Goal: Information Seeking & Learning: Find specific page/section

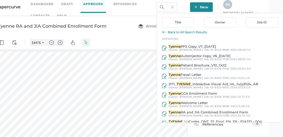
scroll to position [1, 0]
click at [161, 7] on img at bounding box center [162, 7] width 4 height 4
click at [163, 7] on img at bounding box center [162, 7] width 4 height 4
click at [169, 7] on input "Tyenne" at bounding box center [167, 7] width 21 height 10
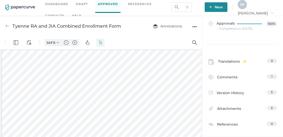
scroll to position [2, 0]
click at [172, 7] on div "Dashboard Draft Approved References Contacts help TIdacioyenne New S K Sarah ar…" at bounding box center [141, 7] width 283 height 18
click at [192, 7] on input "TIdacioyenne" at bounding box center [181, 7] width 21 height 10
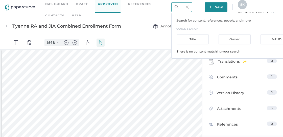
scroll to position [0, 1]
type input "ITIdacioyenne"
click at [51, 6] on link "Dashboard" at bounding box center [56, 4] width 23 height 6
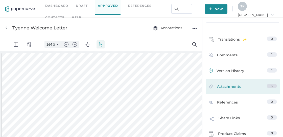
scroll to position [0, 7]
click at [230, 85] on span "Attachments" at bounding box center [229, 87] width 24 height 8
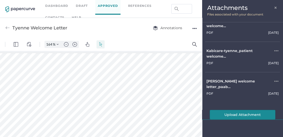
scroll to position [0, 0]
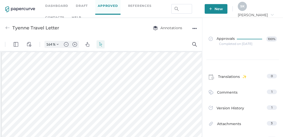
scroll to position [21, 0]
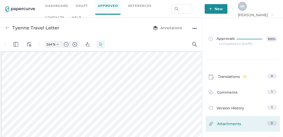
click at [233, 116] on div "Attachments 3" at bounding box center [243, 124] width 74 height 16
click at [231, 122] on span "Attachments" at bounding box center [229, 125] width 24 height 8
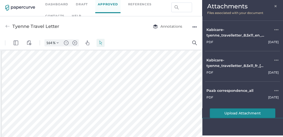
scroll to position [0, 0]
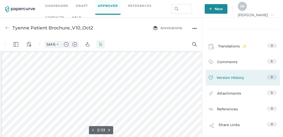
scroll to position [53, 0]
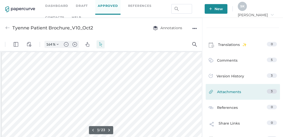
click at [244, 94] on link "Attachments 3" at bounding box center [243, 93] width 68 height 8
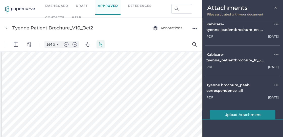
scroll to position [0, 0]
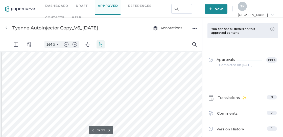
scroll to position [44, 0]
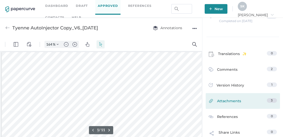
click at [237, 95] on div "Attachments 3" at bounding box center [243, 101] width 74 height 16
click at [231, 101] on span "Attachments" at bounding box center [229, 102] width 24 height 8
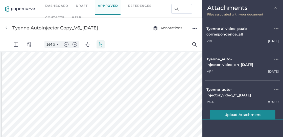
scroll to position [3, 0]
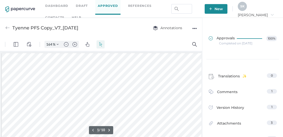
scroll to position [1, 0]
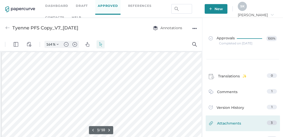
click at [225, 123] on span "Attachments" at bounding box center [229, 124] width 24 height 8
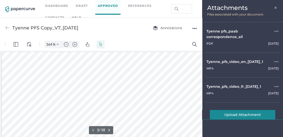
scroll to position [2, 0]
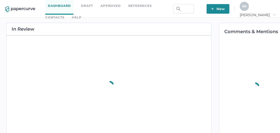
click at [112, 8] on link "Approved" at bounding box center [110, 6] width 20 height 6
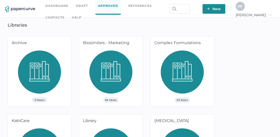
click at [90, 71] on img at bounding box center [110, 73] width 43 height 47
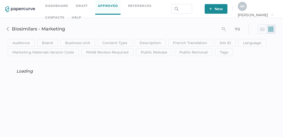
click at [224, 28] on icon "search_left" at bounding box center [224, 29] width 4 height 4
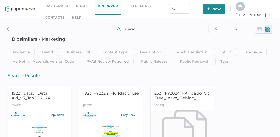
click at [10, 37] on div "Audience HCP Direct to Consumer Patient Internal clear Save Brand Brand Contain…" at bounding box center [140, 43] width 272 height 44
click at [131, 29] on input "idacio" at bounding box center [162, 29] width 82 height 10
click at [171, 29] on input "IDACIO" at bounding box center [162, 29] width 82 height 10
drag, startPoint x: 150, startPoint y: 28, endPoint x: 75, endPoint y: 25, distance: 75.2
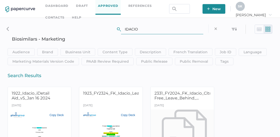
type input "CF"
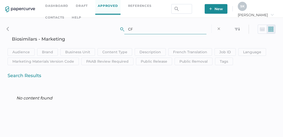
click at [102, 14] on link "Approved" at bounding box center [107, 5] width 25 height 17
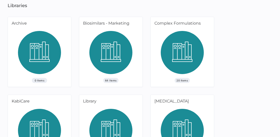
scroll to position [50, 0]
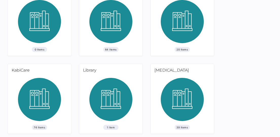
click at [8, 95] on div "76 Items" at bounding box center [39, 106] width 63 height 56
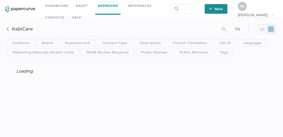
click at [226, 33] on div "search_left" at bounding box center [249, 29] width 54 height 10
click at [223, 27] on icon "search_left" at bounding box center [224, 29] width 4 height 4
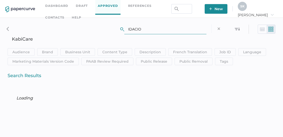
type input "IDACIO"
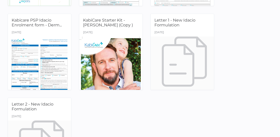
scroll to position [399, 0]
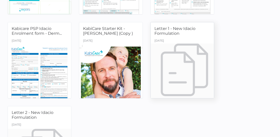
drag, startPoint x: 182, startPoint y: 54, endPoint x: 161, endPoint y: 57, distance: 21.3
drag, startPoint x: 161, startPoint y: 57, endPoint x: 210, endPoint y: 22, distance: 60.0
click at [210, 22] on div "Letter 1 - New Idacio Formulation" at bounding box center [181, 29] width 63 height 15
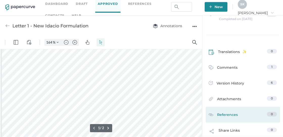
scroll to position [44, 0]
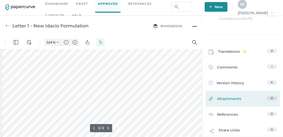
click at [230, 99] on span "Attachments" at bounding box center [229, 100] width 24 height 8
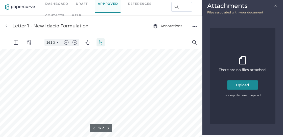
scroll to position [179, 89]
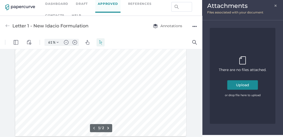
type input "54"
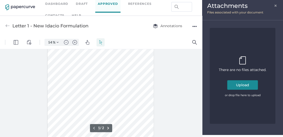
scroll to position [0, 0]
type input "2"
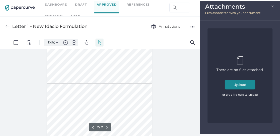
scroll to position [242, 0]
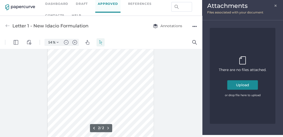
click at [249, 85] on button "Upload" at bounding box center [242, 85] width 31 height 10
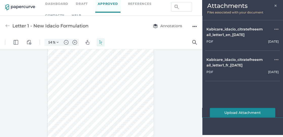
click at [266, 125] on div "Attachments × Files associated with your document Kabicare_idacio_citratefreeem…" at bounding box center [242, 66] width 81 height 137
click at [276, 7] on span "×" at bounding box center [276, 5] width 4 height 4
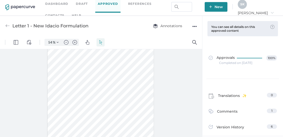
click at [7, 24] on img at bounding box center [7, 26] width 5 height 5
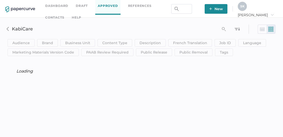
click at [224, 29] on icon "search_left" at bounding box center [224, 29] width 4 height 4
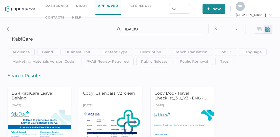
type input "IDACIO"
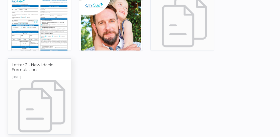
scroll to position [421, 0]
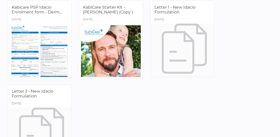
drag, startPoint x: 33, startPoint y: 98, endPoint x: 142, endPoint y: 88, distance: 109.5
click at [31, 100] on div "January 13th" at bounding box center [39, 103] width 63 height 7
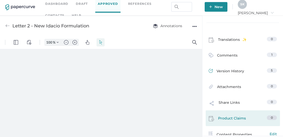
type input "54"
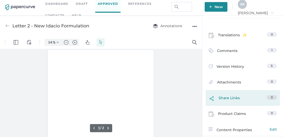
scroll to position [0, 0]
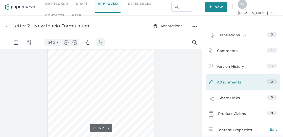
click at [254, 83] on link "Attachments 0" at bounding box center [243, 83] width 68 height 8
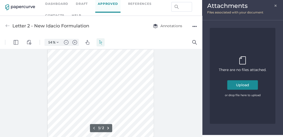
click at [242, 82] on button "Upload" at bounding box center [242, 85] width 31 height 10
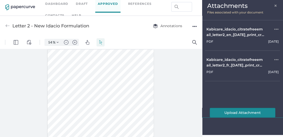
click at [278, 4] on span "×" at bounding box center [276, 5] width 4 height 4
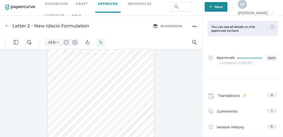
click at [7, 25] on img at bounding box center [7, 26] width 5 height 5
click at [192, 7] on input "text" at bounding box center [181, 7] width 21 height 10
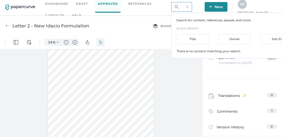
scroll to position [0, 14]
type input "calnedar"
click at [189, 7] on img at bounding box center [187, 6] width 3 height 3
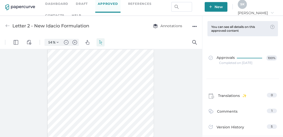
click at [60, 4] on link "Dashboard" at bounding box center [56, 4] width 23 height 6
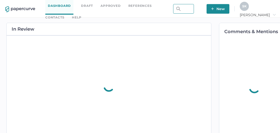
click at [194, 12] on input "text" at bounding box center [183, 9] width 21 height 10
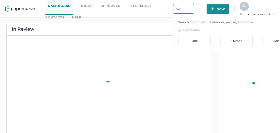
click at [194, 9] on input "text" at bounding box center [183, 9] width 21 height 10
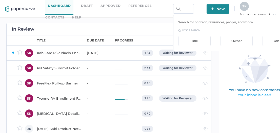
click at [194, 2] on div "Dashboard Draft Approved References Contacts help Search for content, reference…" at bounding box center [142, 9] width 285 height 18
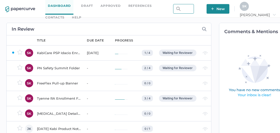
click at [194, 11] on input "text" at bounding box center [183, 9] width 21 height 10
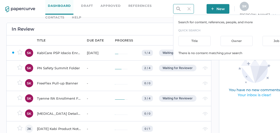
scroll to position [0, 15]
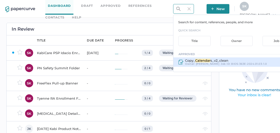
type input "Calendar"
click at [206, 62] on div "Owner: [PERSON_NAME]" at bounding box center [202, 63] width 34 height 3
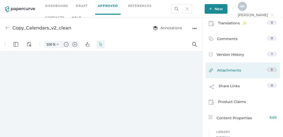
click at [255, 72] on link "Attachments 3" at bounding box center [243, 71] width 68 height 8
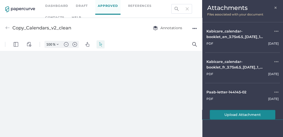
type input "54"
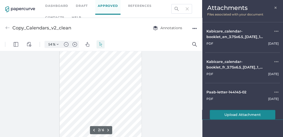
type input "3"
click at [274, 10] on div "Attachments ×" at bounding box center [242, 8] width 71 height 6
click at [277, 8] on span "×" at bounding box center [276, 7] width 4 height 4
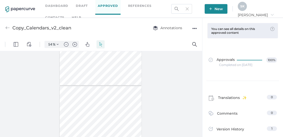
click at [179, 7] on img at bounding box center [177, 9] width 4 height 4
click at [192, 10] on input "Calendar" at bounding box center [181, 9] width 21 height 10
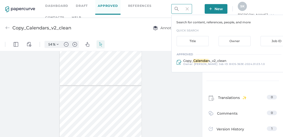
scroll to position [0, 5]
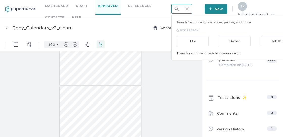
type input "RACalendar"
click at [192, 10] on input "RACalendar" at bounding box center [181, 9] width 21 height 10
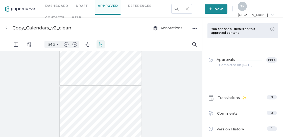
click at [61, 5] on link "Dashboard" at bounding box center [56, 6] width 23 height 6
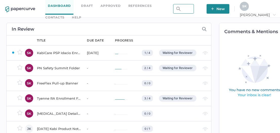
click at [194, 9] on input "text" at bounding box center [183, 9] width 21 height 10
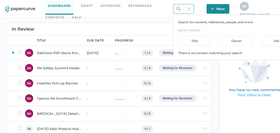
scroll to position [0, 8]
type input "BIOS"
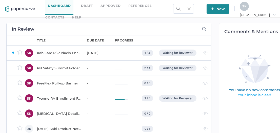
scroll to position [0, 0]
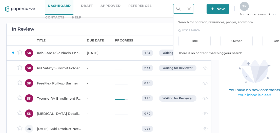
click at [194, 11] on input "BIOS" at bounding box center [183, 9] width 21 height 10
click at [190, 8] on img at bounding box center [188, 8] width 3 height 3
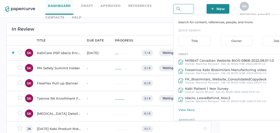
drag, startPoint x: 203, startPoint y: 8, endPoint x: 203, endPoint y: 6, distance: 2.9
click at [194, 6] on input "text" at bounding box center [183, 9] width 21 height 10
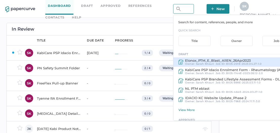
scroll to position [0, 0]
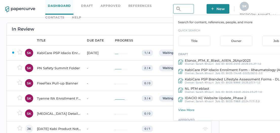
click at [194, 5] on input "text" at bounding box center [183, 9] width 21 height 10
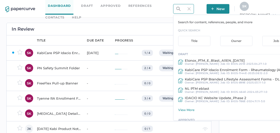
type input "Bro"
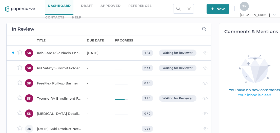
click at [190, 8] on img at bounding box center [188, 8] width 3 height 3
click at [194, 8] on input "text" at bounding box center [183, 9] width 21 height 10
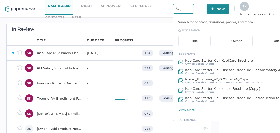
click at [194, 10] on input "text" at bounding box center [183, 9] width 21 height 10
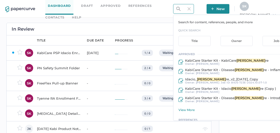
scroll to position [0, 15]
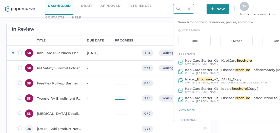
type input "Brochure"
click at [194, 10] on input "Brochure" at bounding box center [183, 9] width 21 height 10
click at [215, 9] on div "Dashboard Draft Approved References Contacts help Brochure Search for content, …" at bounding box center [142, 9] width 285 height 18
click at [194, 8] on input "Brochure" at bounding box center [183, 9] width 21 height 10
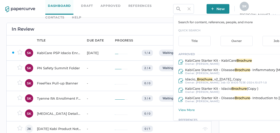
click at [190, 9] on img at bounding box center [188, 8] width 3 height 3
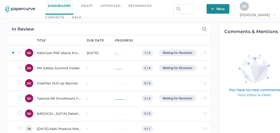
click at [180, 8] on img at bounding box center [178, 9] width 4 height 4
click at [180, 10] on img at bounding box center [178, 9] width 4 height 4
click at [194, 9] on input "text" at bounding box center [183, 9] width 21 height 10
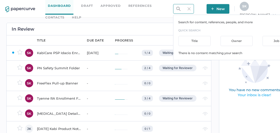
scroll to position [0, 20]
type input "BROCHURE"
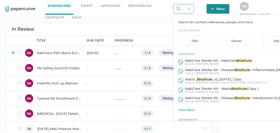
scroll to position [14, 0]
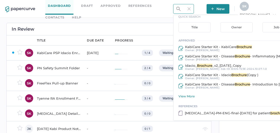
click at [204, 94] on div "View More" at bounding box center [238, 96] width 121 height 4
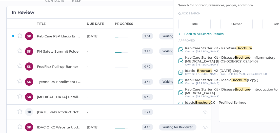
scroll to position [0, 0]
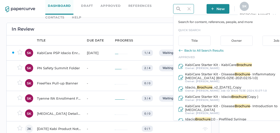
click at [194, 12] on input "BROCHURE" at bounding box center [183, 9] width 21 height 10
click at [194, 7] on input "BROCHURE" at bounding box center [183, 9] width 21 height 10
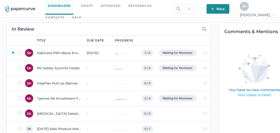
click at [190, 8] on img at bounding box center [188, 8] width 3 height 3
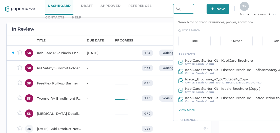
click at [194, 9] on input "text" at bounding box center [183, 9] width 21 height 10
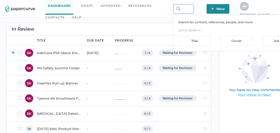
paste input "BIOS-017E-2"
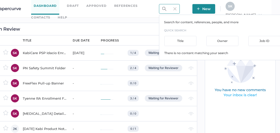
click at [261, 39] on div "Job ID" at bounding box center [264, 41] width 32 height 10
click at [174, 8] on div "Dashboard Draft Approved References Contacts help BIOS-017E-2 Search for conten…" at bounding box center [128, 9] width 285 height 18
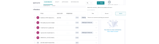
scroll to position [0, 7]
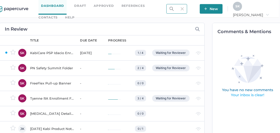
click at [187, 6] on input "BIOS-017E-2" at bounding box center [176, 9] width 21 height 10
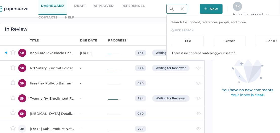
click at [233, 20] on p "Search for content, references, people, and more" at bounding box center [231, 22] width 121 height 5
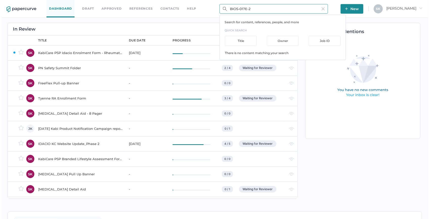
scroll to position [0, 4]
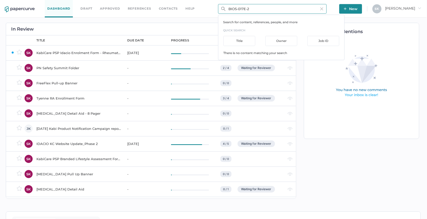
click at [275, 9] on input "BIOS-017E-2" at bounding box center [272, 9] width 109 height 10
click at [279, 45] on div "Job ID" at bounding box center [323, 41] width 32 height 10
click at [279, 7] on input "BIOS-017E" at bounding box center [272, 9] width 109 height 10
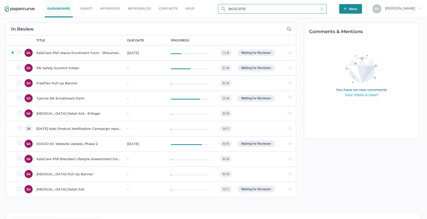
click at [262, 7] on input "BIOS-017E" at bounding box center [272, 9] width 109 height 10
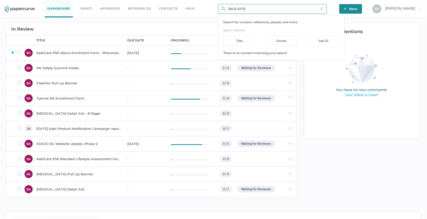
click at [262, 7] on input "BIOS-017E" at bounding box center [272, 9] width 109 height 10
click at [230, 7] on input "rheum brochure" at bounding box center [272, 9] width 109 height 10
type input "brochure"
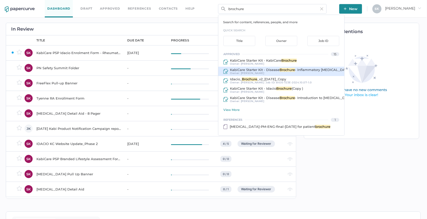
click at [279, 69] on span "- Inflammatory Arthritis (BIOS-021E-2021.02.15-1.0)" at bounding box center [344, 70] width 99 height 4
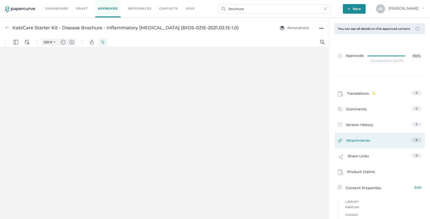
type input "54"
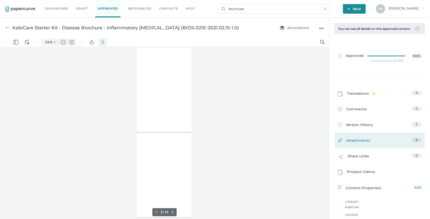
type input "2"
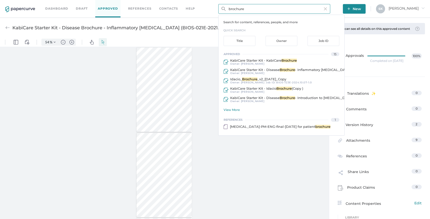
drag, startPoint x: 261, startPoint y: 7, endPoint x: 269, endPoint y: 7, distance: 8.6
click at [261, 7] on input "brochure" at bounding box center [275, 9] width 112 height 10
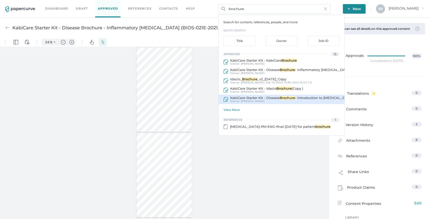
click at [279, 100] on div "Owner: Sarah Khouri" at bounding box center [291, 101] width 125 height 3
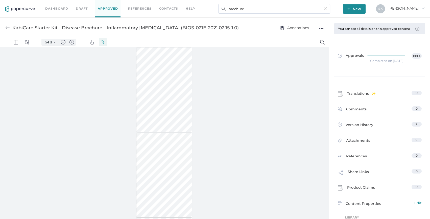
type input "KabiCare Starter Kit - Disease Brochure - Introduction to Inflammatory Bowel Di…"
type input "54"
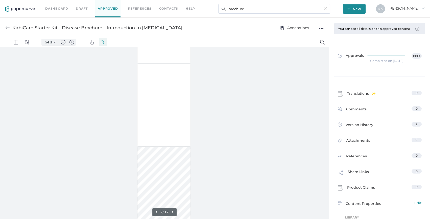
scroll to position [8, 0]
type input "1"
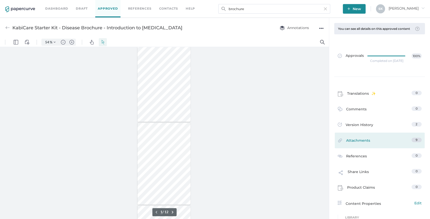
scroll to position [0, 0]
click at [279, 133] on link "Attachments 9" at bounding box center [380, 142] width 84 height 8
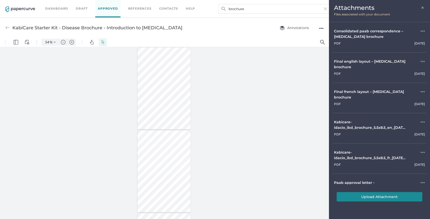
click at [279, 7] on span "×" at bounding box center [423, 7] width 4 height 4
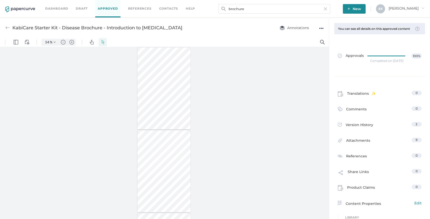
drag, startPoint x: 63, startPoint y: 9, endPoint x: 76, endPoint y: 8, distance: 13.4
click at [63, 9] on link "Dashboard" at bounding box center [56, 9] width 23 height 6
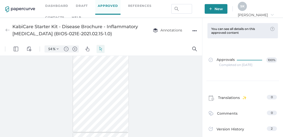
type input "2"
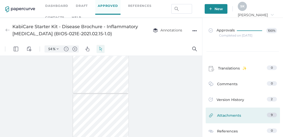
click at [233, 114] on span "Attachments" at bounding box center [229, 116] width 24 height 8
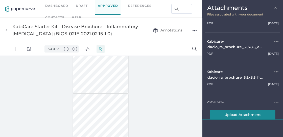
scroll to position [0, 0]
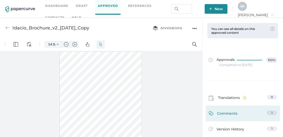
scroll to position [55, 0]
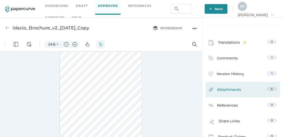
click at [249, 89] on link "Attachments 5" at bounding box center [243, 90] width 68 height 8
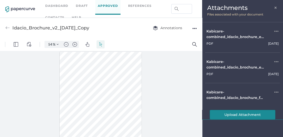
scroll to position [0, 0]
click at [245, 68] on div "Kabicare-combined_idacio_brochure_en_5.5x8.5_19mar2025_print" at bounding box center [236, 63] width 58 height 11
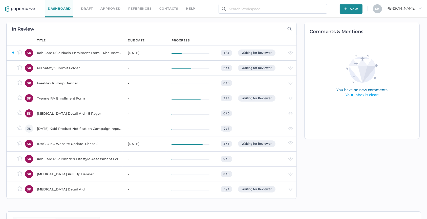
click at [114, 8] on link "Approved" at bounding box center [110, 9] width 20 height 6
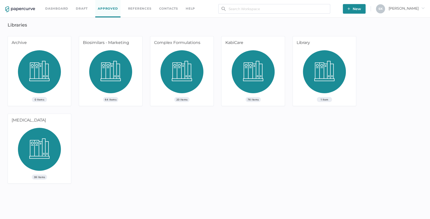
click at [56, 11] on link "Dashboard" at bounding box center [56, 9] width 23 height 6
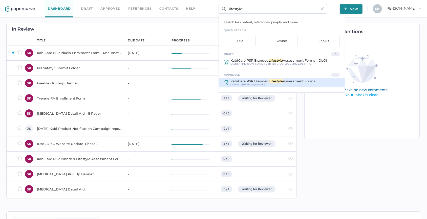
type input "lifestyle"
click at [298, 82] on span "Assessment Forms" at bounding box center [299, 81] width 32 height 4
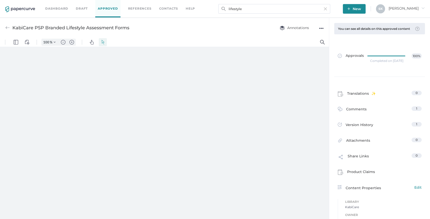
type input "54"
select select "50"
type input "1"
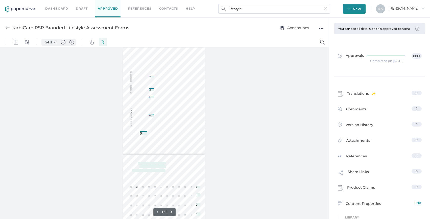
type input "1"
type input "5"
type input "7"
type input "1"
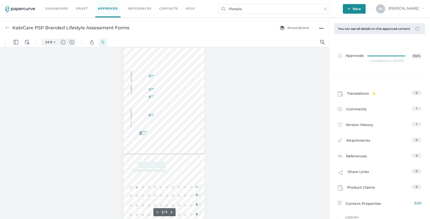
type input "5"
type input "7"
type input "1.40"
type input "7"
type input "Infinity"
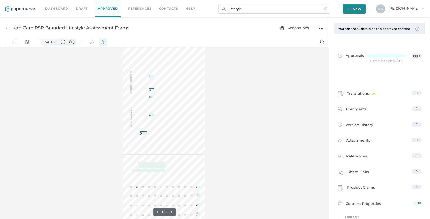
type input "1.4"
type input "1"
type input "5"
type input "2"
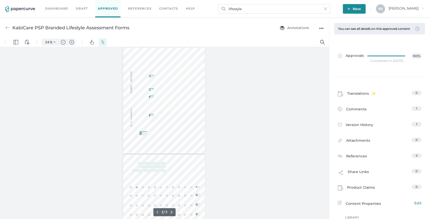
type input "1.40"
type input "0.2"
type input "Infinity"
click at [232, 66] on div "1 1 0 5 7 1 1 0 5 7 0 0 0 1.40 7 Infinity 1.4 1 1 0 5 0 0 0 0 0 0 2 1.40 0.2 In…" at bounding box center [164, 134] width 329 height 175
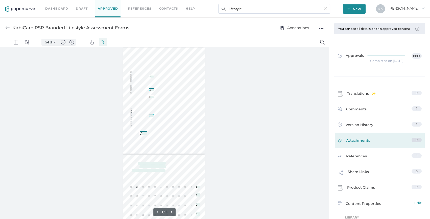
click at [369, 141] on link "Attachments 0" at bounding box center [380, 142] width 84 height 8
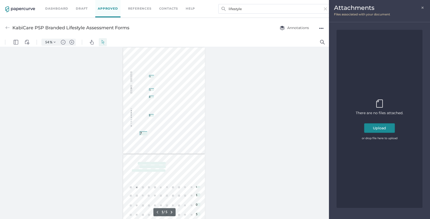
click at [376, 123] on div "There are no files attached. Upload or drop file here to upload" at bounding box center [380, 119] width 48 height 44
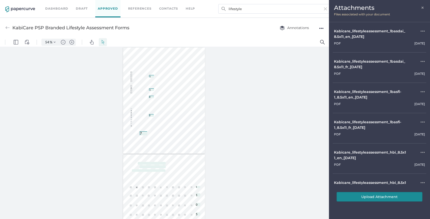
click at [227, 92] on div "1 1 0 5 7 1 1 0 5 7 0 0 0 1.40 7 Infinity 1.4 1 1 0 5 0 0 0 0 0 0 2 1.40 0.2 In…" at bounding box center [164, 134] width 329 height 175
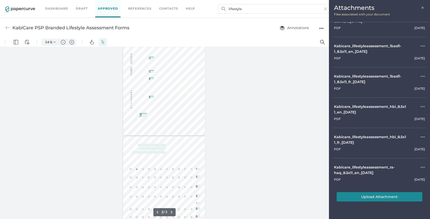
type input "1"
drag, startPoint x: 422, startPoint y: 7, endPoint x: 405, endPoint y: 15, distance: 18.7
click at [422, 7] on span "×" at bounding box center [423, 7] width 4 height 4
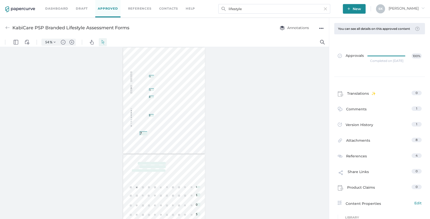
click at [109, 9] on link "Approved" at bounding box center [107, 8] width 25 height 17
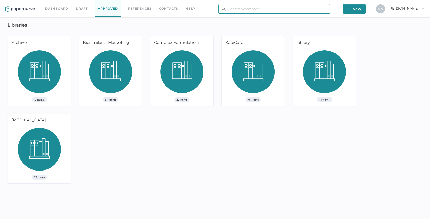
click at [243, 10] on input "text" at bounding box center [275, 9] width 112 height 10
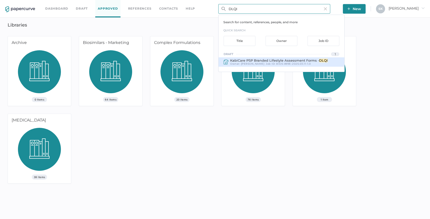
type input "DLQI"
click at [295, 58] on div "KabiCare PSP Branded Lifestyle Assessment Forms - DLQI Owner: Sarah Khouri Job …" at bounding box center [282, 61] width 126 height 9
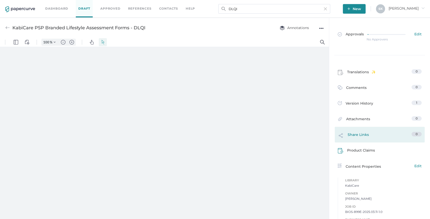
type input "54"
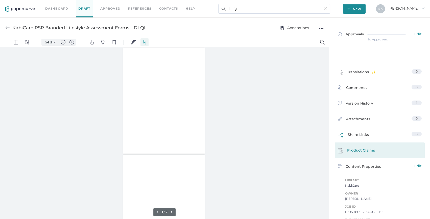
scroll to position [23, 0]
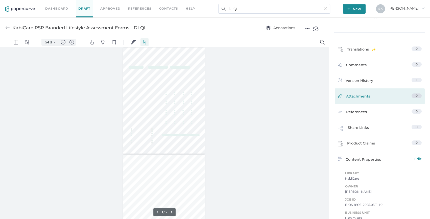
select select "50"
click at [380, 96] on link "Attachments 0" at bounding box center [380, 98] width 84 height 8
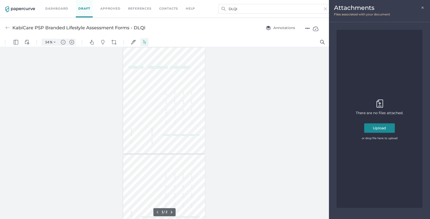
click at [383, 130] on button "Upload" at bounding box center [379, 128] width 31 height 10
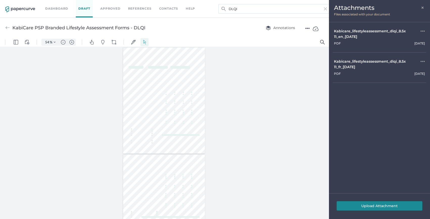
click at [425, 8] on span "×" at bounding box center [423, 7] width 4 height 4
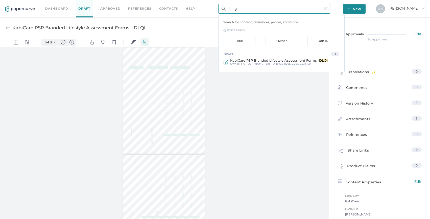
click at [253, 7] on input "DLQI" at bounding box center [275, 9] width 112 height 10
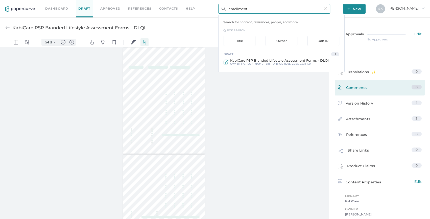
type input "enrollment"
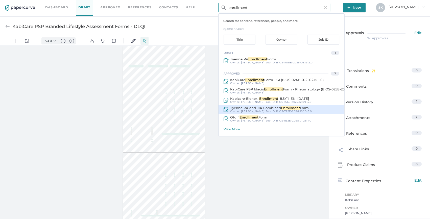
scroll to position [2, 0]
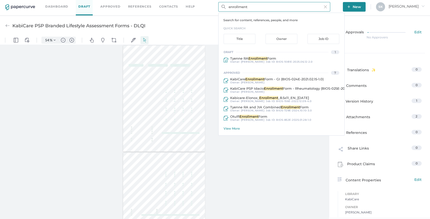
click at [236, 127] on div "View More" at bounding box center [284, 129] width 121 height 4
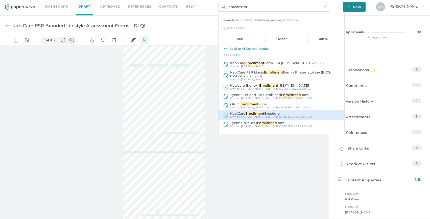
click at [302, 116] on span "BIOS-878E-2025.02.19-2.0" at bounding box center [294, 116] width 36 height 3
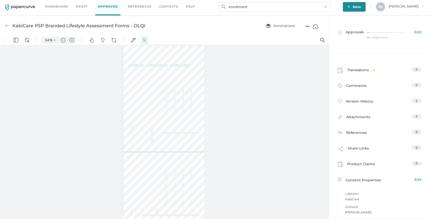
type input "KabiCare Enrollment Brochure"
type input "100"
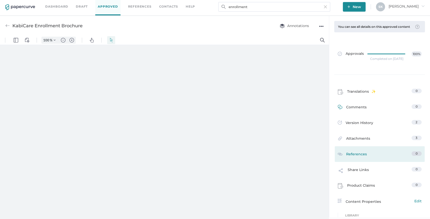
type input "54"
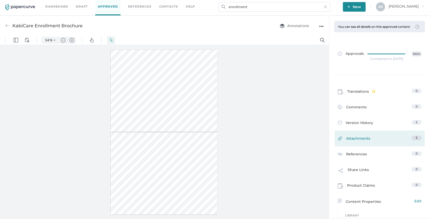
click at [367, 143] on span "Attachments" at bounding box center [358, 140] width 24 height 8
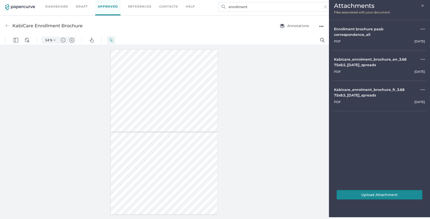
click at [425, 5] on div "Attachments × Files associated with your document" at bounding box center [379, 9] width 101 height 22
click at [425, 5] on span "×" at bounding box center [423, 5] width 4 height 4
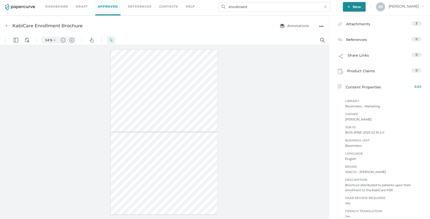
scroll to position [122, 0]
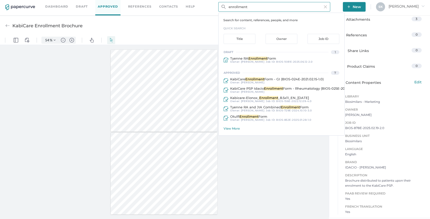
click at [269, 8] on input "enrollment" at bounding box center [275, 7] width 112 height 10
type input "u"
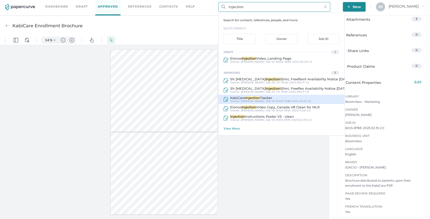
type input "injection"
click at [295, 100] on span "BIOS-738E-2024.10.15-1.0" at bounding box center [293, 101] width 35 height 3
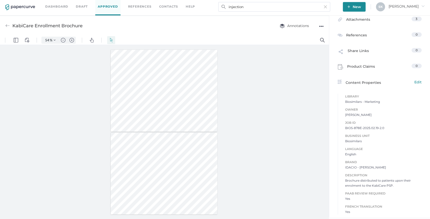
type input "KabiCare Injection Tracker"
type input "100"
type input "54"
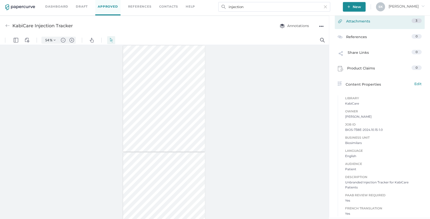
click at [392, 26] on link "Attachments 3" at bounding box center [380, 22] width 84 height 8
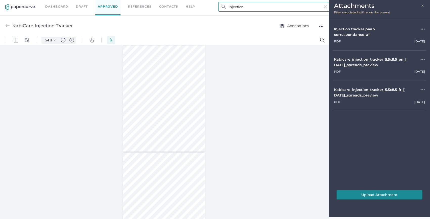
click at [256, 5] on input "injection" at bounding box center [275, 7] width 112 height 10
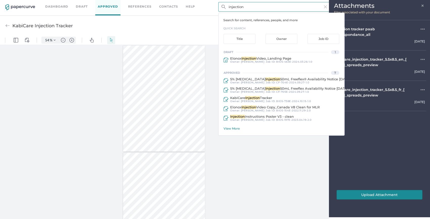
click at [257, 5] on input "injection" at bounding box center [275, 7] width 112 height 10
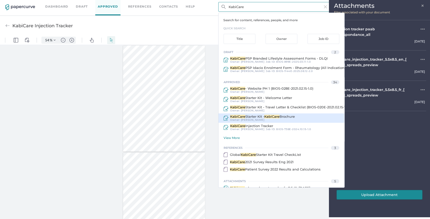
type input "KabiCare"
click at [324, 117] on div "KabiCare Starter Kit - KabiCare Brochure Owner: Sarah Khouri" at bounding box center [282, 118] width 126 height 9
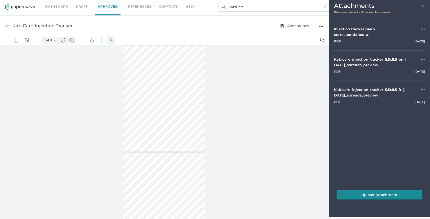
type input "KabiCare Starter Kit - KabiCare Brochure"
type input "100"
type input "54"
click at [257, 9] on input "KabiCare" at bounding box center [275, 7] width 112 height 10
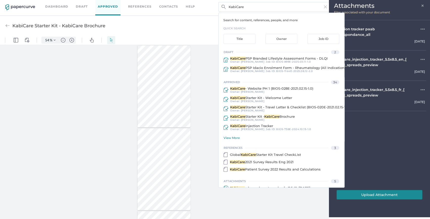
click at [373, 135] on div "Injection tracker paab correspondance_all ●●● pdf January 30 Uploaded by Sarah …" at bounding box center [379, 93] width 85 height 146
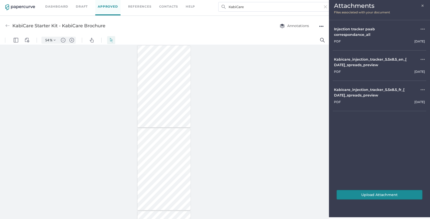
click at [350, 89] on div "Kabicare_injection_tracker_5.5x8.5_fr_21feb2025_spreads_preview" at bounding box center [370, 92] width 73 height 11
drag, startPoint x: 424, startPoint y: 6, endPoint x: 424, endPoint y: 14, distance: 7.3
click at [424, 6] on span "×" at bounding box center [423, 5] width 4 height 4
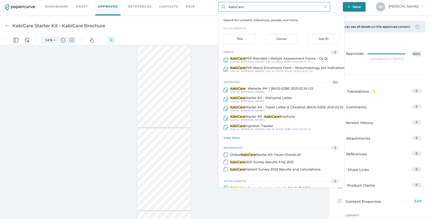
click at [298, 3] on input "KabiCare" at bounding box center [275, 7] width 112 height 10
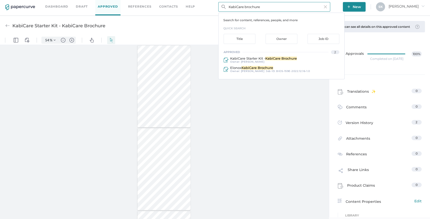
type input "KabiCare brochure"
click at [54, 10] on div "Dashboard Draft Approved References Contacts help" at bounding box center [124, 6] width 158 height 17
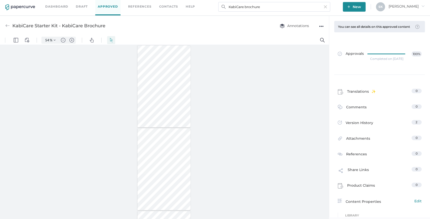
click at [59, 8] on link "Dashboard" at bounding box center [56, 7] width 23 height 6
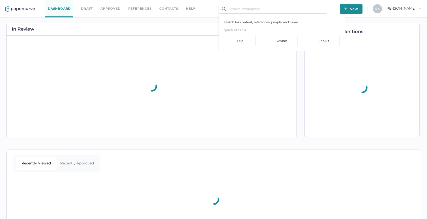
click at [282, 10] on input "text" at bounding box center [273, 9] width 109 height 10
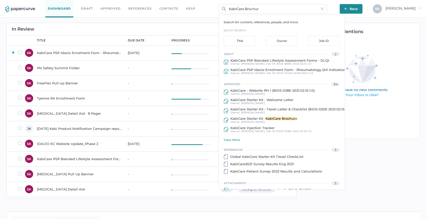
type input "KabiCare Brochure"
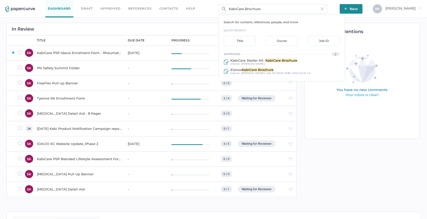
drag, startPoint x: 279, startPoint y: 10, endPoint x: 208, endPoint y: 8, distance: 71.1
click at [208, 8] on div "Dashboard Draft Approved References Contacts help KabiCare Brochure Search for …" at bounding box center [213, 9] width 427 height 18
click at [329, 43] on div "Job ID" at bounding box center [324, 41] width 32 height 10
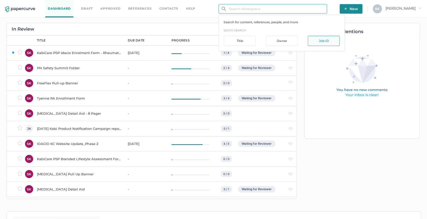
click at [286, 8] on input "text" at bounding box center [273, 9] width 109 height 10
type input "BIOS-724"
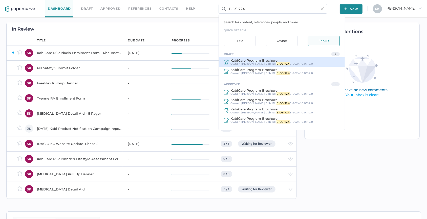
click at [326, 63] on div "KabiCare Program Brochure Owner: Sarah Khouri Job ID : BIOS-724 E-2024.10.07-2.0" at bounding box center [282, 61] width 126 height 9
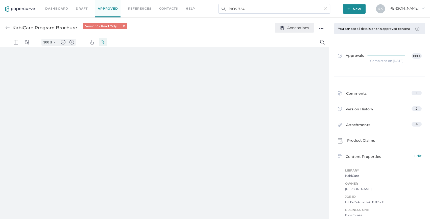
type input "54"
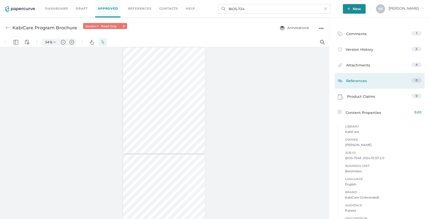
scroll to position [69, 0]
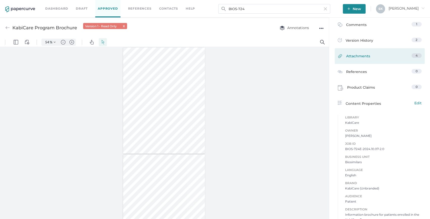
click at [388, 61] on link "Attachments 4" at bounding box center [380, 57] width 84 height 8
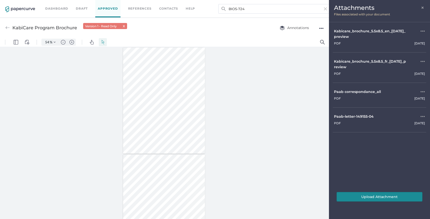
click at [423, 7] on span "×" at bounding box center [423, 7] width 4 height 4
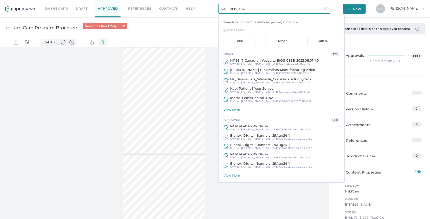
click at [326, 5] on input "BIOS-724" at bounding box center [275, 9] width 112 height 10
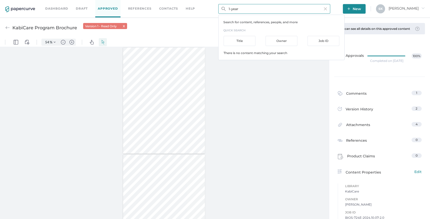
click at [321, 11] on input "1-year" at bounding box center [275, 9] width 112 height 10
click at [321, 10] on input "1-year" at bounding box center [275, 9] width 112 height 10
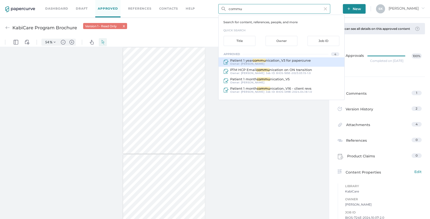
type input "commu"
click at [324, 59] on div "Patient 1 year commu nication_V3 for papercurve Owner: Sarah Khouri" at bounding box center [282, 61] width 126 height 9
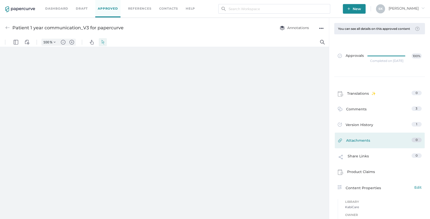
type input "54"
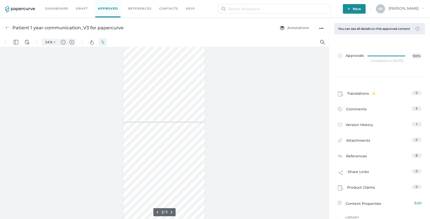
type input "1"
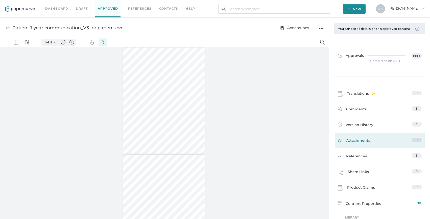
click at [376, 143] on link "Attachments 0" at bounding box center [380, 142] width 84 height 8
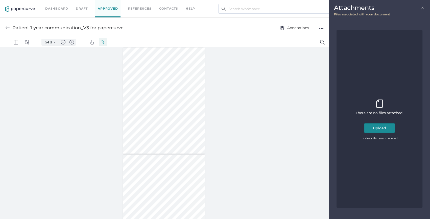
click at [292, 122] on div at bounding box center [164, 134] width 329 height 175
click at [424, 8] on span "×" at bounding box center [423, 7] width 4 height 4
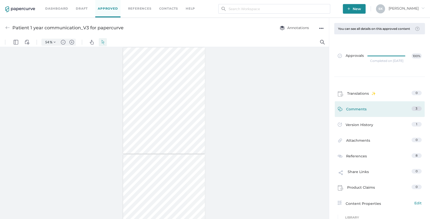
click at [396, 117] on div "Comments 3" at bounding box center [380, 109] width 90 height 16
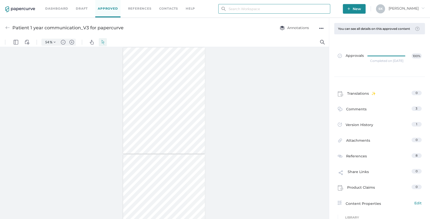
click at [248, 8] on input "text" at bounding box center [275, 9] width 112 height 10
click at [247, 4] on input "text" at bounding box center [275, 9] width 112 height 10
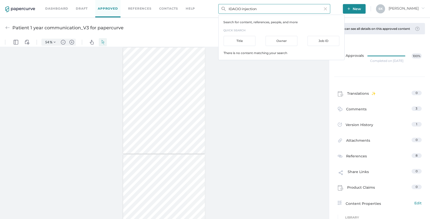
click at [242, 8] on input "IDACIO injection" at bounding box center [275, 9] width 112 height 10
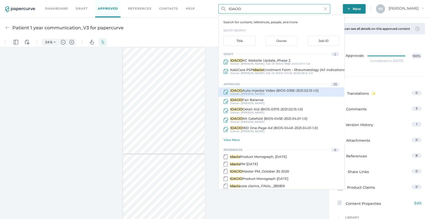
type input "IDACIO"
click at [271, 92] on span "Auto-Injector Video (BIOS-039E-2021.02.15-1.0)" at bounding box center [281, 91] width 76 height 4
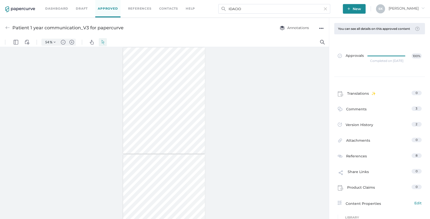
type input "IDACIO Auto-Injector Video (BIOS-039E-2021.02.15-1.0)"
type input "100"
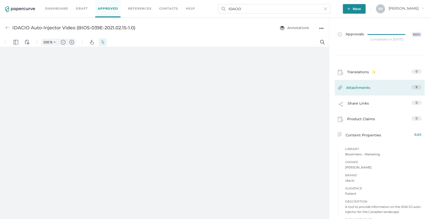
click at [380, 91] on link "Attachments 9" at bounding box center [380, 89] width 84 height 8
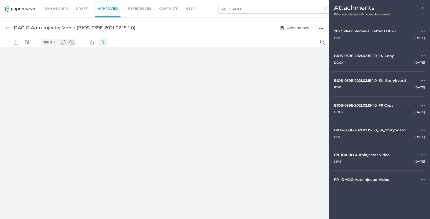
type input "54"
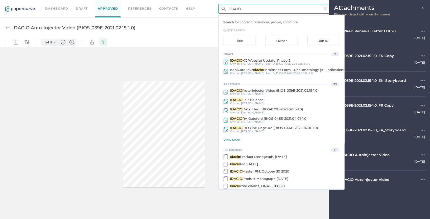
click at [269, 5] on input "IDACIO" at bounding box center [275, 9] width 112 height 10
click at [237, 139] on div "View More" at bounding box center [284, 140] width 121 height 4
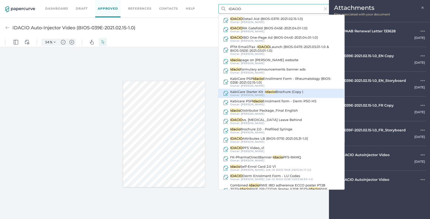
scroll to position [92, 0]
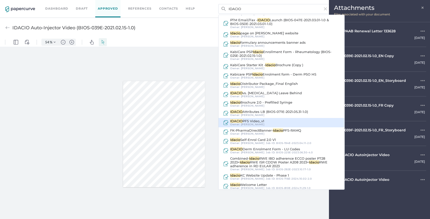
click at [269, 119] on div "IDACIO PFS Video_v1 Owner: [PERSON_NAME]" at bounding box center [282, 122] width 126 height 9
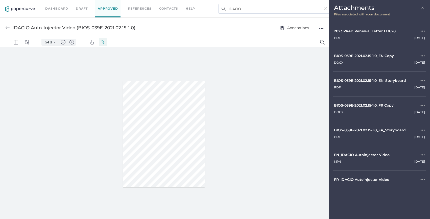
type input "IDACIO PFS Video_v1"
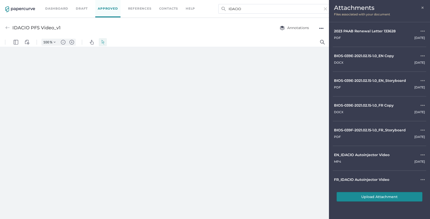
type input "54"
click at [423, 6] on span "×" at bounding box center [423, 7] width 4 height 4
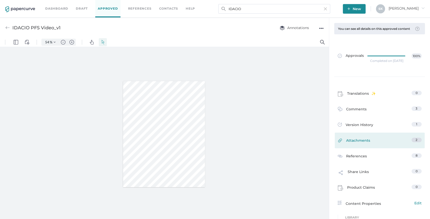
click at [354, 141] on div "Attachments 2" at bounding box center [380, 141] width 90 height 16
click at [368, 144] on link "Attachments 2" at bounding box center [380, 142] width 84 height 8
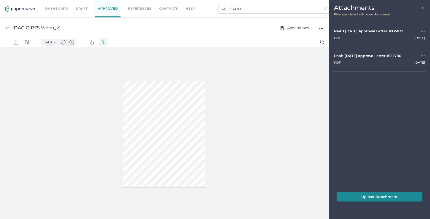
click at [287, 74] on div at bounding box center [164, 134] width 329 height 175
click at [422, 5] on span "×" at bounding box center [423, 7] width 4 height 4
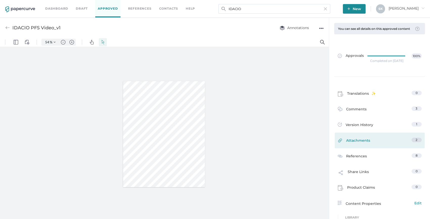
click at [359, 142] on span "Attachments" at bounding box center [358, 142] width 24 height 8
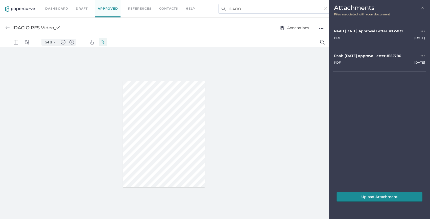
click at [376, 195] on button "Upload Attachment" at bounding box center [380, 197] width 86 height 10
drag, startPoint x: 424, startPoint y: 8, endPoint x: 376, endPoint y: 13, distance: 48.3
click at [423, 8] on span "×" at bounding box center [423, 7] width 4 height 4
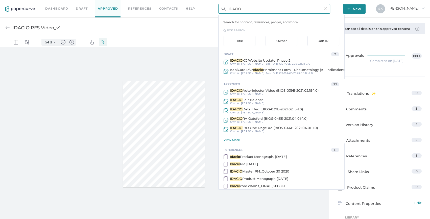
click at [240, 11] on input "IDACIO" at bounding box center [275, 9] width 112 height 10
click at [304, 73] on span "BIOS-1144E-2025.08.12-2.0" at bounding box center [294, 73] width 37 height 3
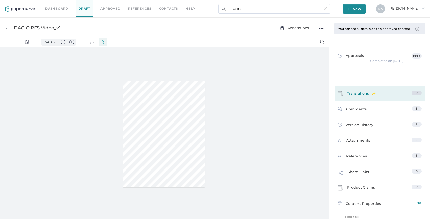
type input "KabiCare PSP Idacio Enrolment Form - Rheumatology (All Indications)"
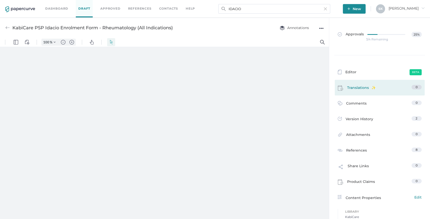
type input "54"
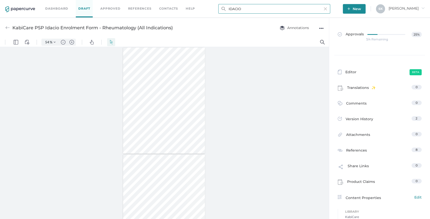
click at [242, 8] on input "IDACIO" at bounding box center [275, 9] width 112 height 10
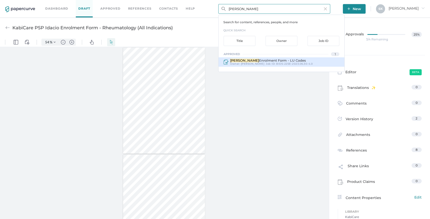
type input "IDACIO derm"
drag, startPoint x: 279, startPoint y: 62, endPoint x: 280, endPoint y: 24, distance: 38.0
click at [279, 62] on span "BIOS-225E-2023.06.30-4.0" at bounding box center [294, 63] width 37 height 3
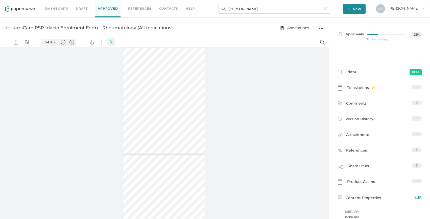
type input "IDACIO Derm Enrolment Form - LU Codes"
type input "100"
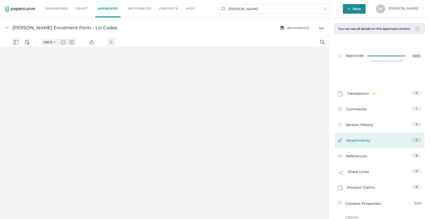
type input "54"
click at [385, 146] on link "Attachments 3" at bounding box center [380, 142] width 84 height 8
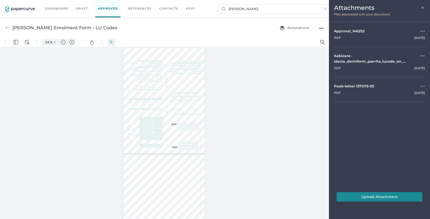
click at [426, 5] on div "Attachments × Files associated with your document" at bounding box center [379, 11] width 101 height 22
click at [423, 6] on span "×" at bounding box center [423, 7] width 4 height 4
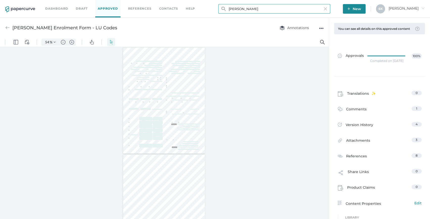
click at [318, 11] on input "IDACIO derm" at bounding box center [275, 9] width 112 height 10
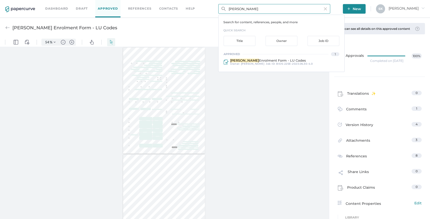
click at [318, 11] on input "IDACIO derm" at bounding box center [275, 9] width 112 height 10
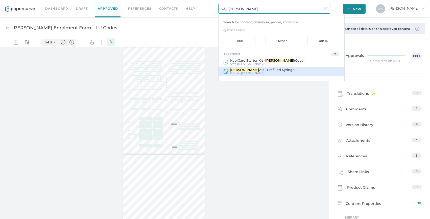
type input "Idacio brochure"
click at [294, 72] on div "Idacio Brochure 2.0 - Prefilled Syringe Owner: Sarah Khouri" at bounding box center [282, 71] width 126 height 9
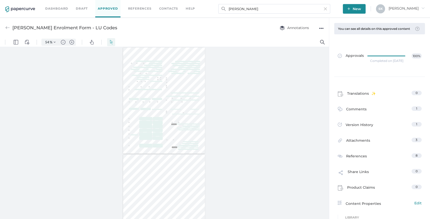
type input "Idacio Brochure 2.0 - Prefilled Syringe"
type input "100"
type input "54"
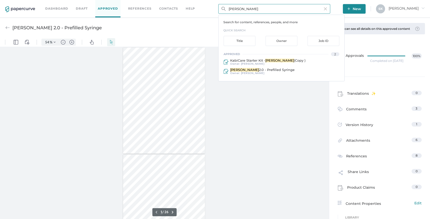
click at [265, 7] on input "Idacio brochure" at bounding box center [275, 9] width 112 height 10
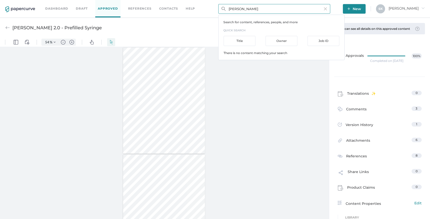
click at [253, 9] on input "Idacio KabiCare" at bounding box center [275, 9] width 112 height 10
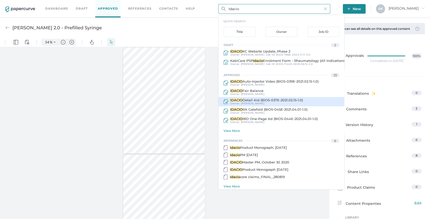
scroll to position [13, 0]
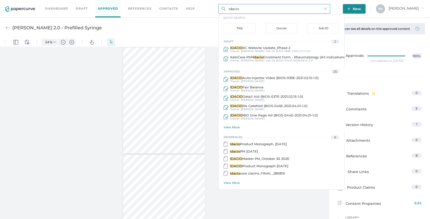
type input "Idacio"
click at [228, 128] on div "View More" at bounding box center [284, 127] width 121 height 4
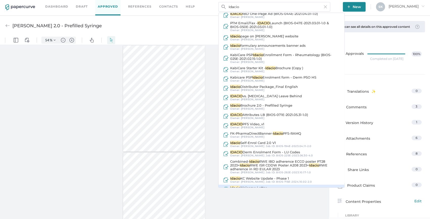
scroll to position [126, 0]
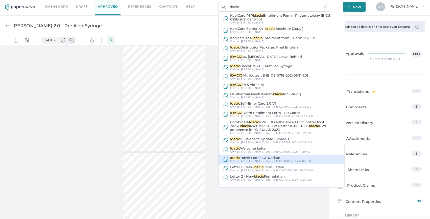
click at [275, 157] on span "Travel Letter_CF Update" at bounding box center [260, 158] width 40 height 4
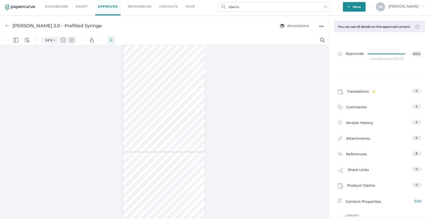
type input "Idacio Travel Letter_CF Update"
type input "100"
type input "54"
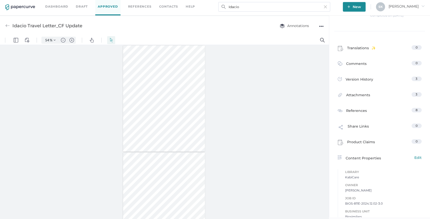
scroll to position [20, 0]
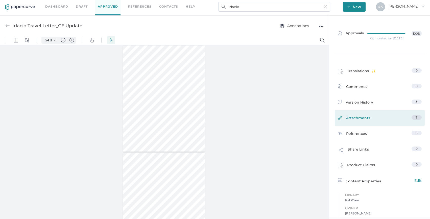
click at [394, 121] on link "Attachments 3" at bounding box center [380, 119] width 84 height 8
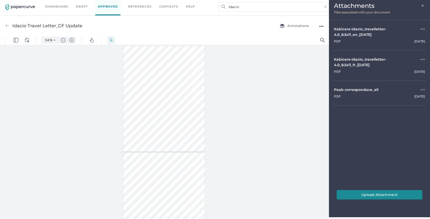
click at [285, 66] on div at bounding box center [164, 132] width 329 height 175
click at [314, 8] on input "Idacio" at bounding box center [275, 7] width 112 height 10
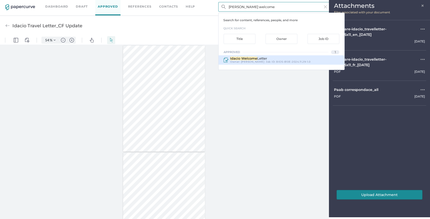
type input "Idacio welcome"
drag, startPoint x: 263, startPoint y: 58, endPoint x: 305, endPoint y: 25, distance: 53.5
click at [263, 58] on span "Letter" at bounding box center [262, 58] width 10 height 4
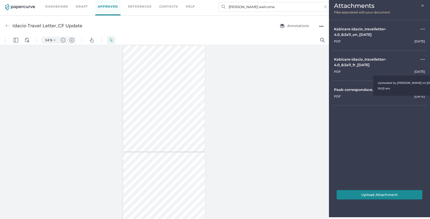
type input "Idacio Welcome Letter"
type input "54"
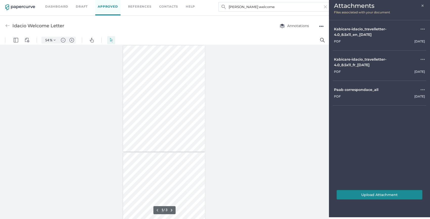
drag, startPoint x: 422, startPoint y: 5, endPoint x: 423, endPoint y: 11, distance: 5.3
click at [422, 5] on span "×" at bounding box center [423, 5] width 4 height 4
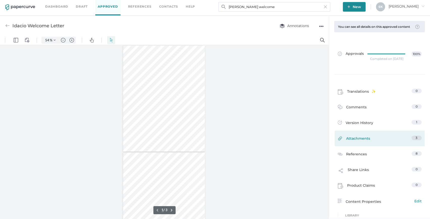
click at [377, 144] on link "Attachments 3" at bounding box center [380, 140] width 84 height 8
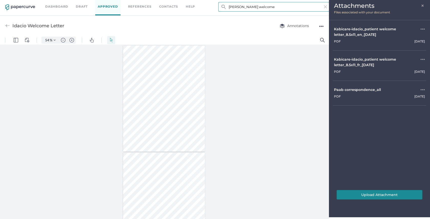
click at [300, 9] on input "Idacio welcome" at bounding box center [275, 7] width 112 height 10
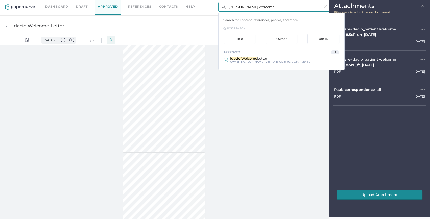
click at [300, 9] on input "Idacio welcome" at bounding box center [275, 7] width 112 height 10
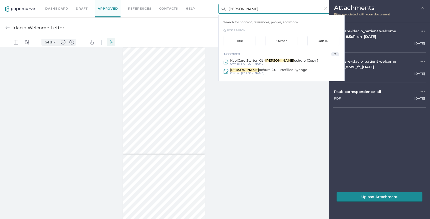
drag, startPoint x: 258, startPoint y: 5, endPoint x: 213, endPoint y: 4, distance: 44.5
click at [213, 4] on div "Dashboard Draft Approved References Contacts help IDACIO br Search for content,…" at bounding box center [215, 9] width 430 height 18
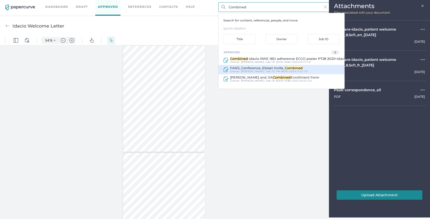
scroll to position [2, 0]
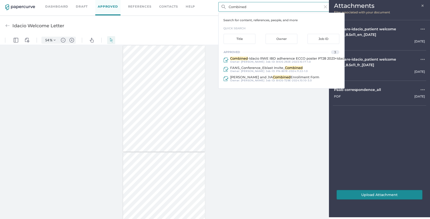
drag, startPoint x: 257, startPoint y: 7, endPoint x: 210, endPoint y: 11, distance: 47.2
click at [210, 11] on div "Dashboard Draft Approved References Contacts help Combined Search for content, …" at bounding box center [215, 7] width 430 height 18
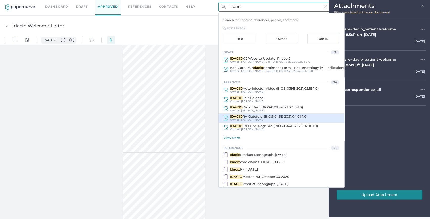
scroll to position [13, 0]
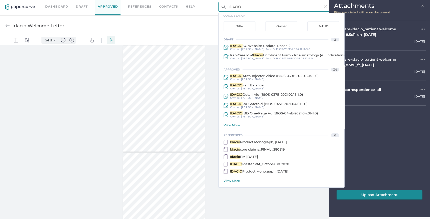
click at [233, 123] on div "approved 34 IDACIO Auto-Injector Video (BIOS-039E-2021.02.15-1.0) Owner: Lorrai…" at bounding box center [282, 97] width 126 height 61
click at [232, 127] on div "View More" at bounding box center [284, 125] width 121 height 4
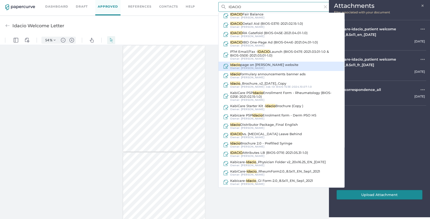
scroll to position [58, 0]
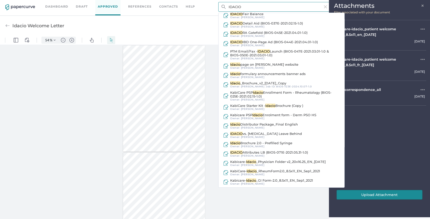
drag, startPoint x: 257, startPoint y: 6, endPoint x: 179, endPoint y: 1, distance: 78.8
click at [179, 1] on div "Dashboard Draft Approved References Contacts help IDACIO Search for content, re…" at bounding box center [215, 7] width 430 height 18
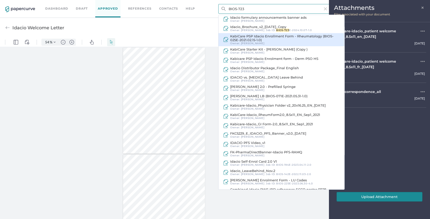
scroll to position [92, 0]
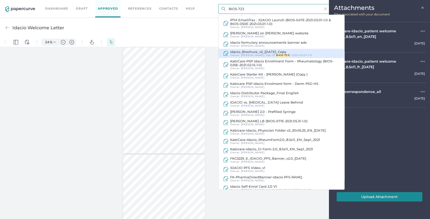
type input "BIOS-723"
click at [280, 51] on span "Idacio_Brochure_v2_07Oct2024_Copy" at bounding box center [258, 52] width 56 height 4
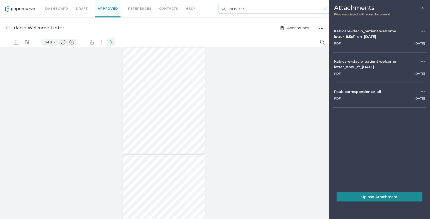
type input "Idacio_Brochure_v2_07Oct2024_Copy"
type input "100"
type input "54"
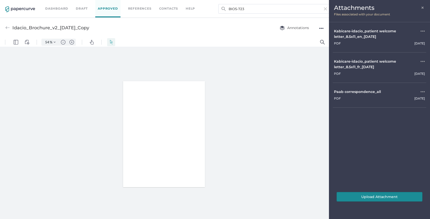
click at [423, 5] on span "×" at bounding box center [423, 7] width 4 height 4
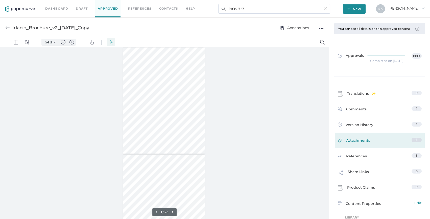
click at [389, 146] on link "Attachments 5" at bounding box center [380, 142] width 84 height 8
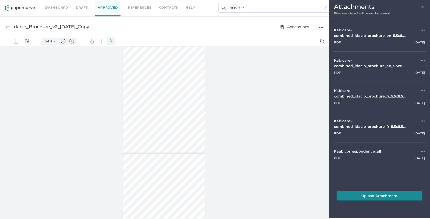
scroll to position [2, 0]
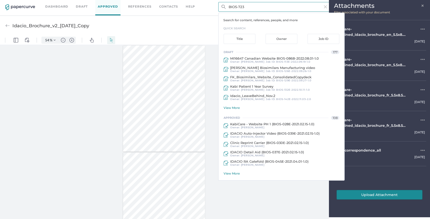
click at [247, 2] on input "BIOS-723" at bounding box center [275, 7] width 112 height 10
click at [247, 4] on input "BIOS-723" at bounding box center [275, 7] width 112 height 10
type input "BIOS-021"
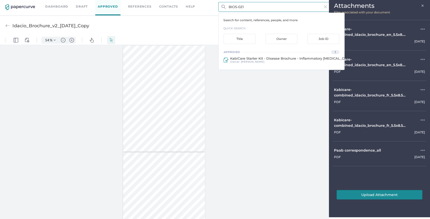
type input "2"
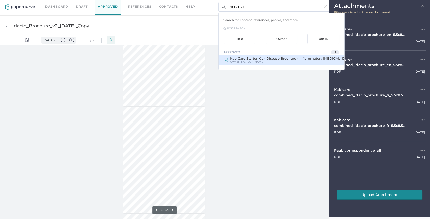
click at [315, 56] on div "KabiCare Starter Kit - Disease Brochure - Inflammatory Arthritis ( BIOS-021 E-2…" at bounding box center [282, 59] width 126 height 9
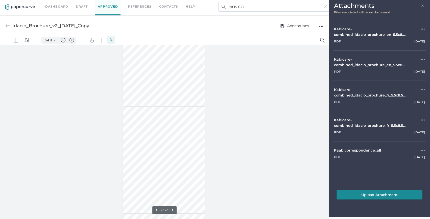
type input "KabiCare Starter Kit - Disease Brochure - Inflammatory Arthritis (BIOS-021E-202…"
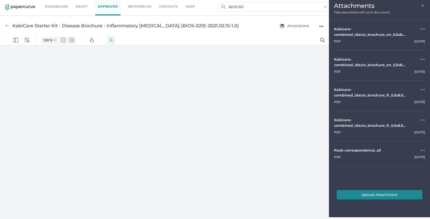
type input "54"
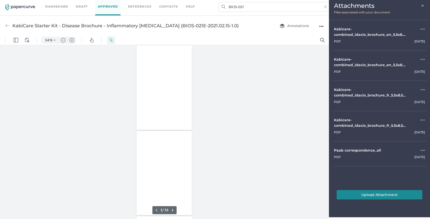
type input "2"
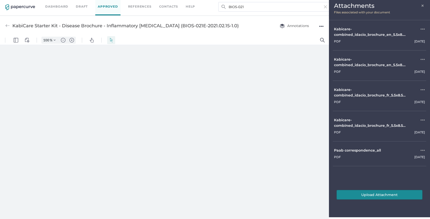
click at [422, 6] on span "×" at bounding box center [423, 5] width 4 height 4
type input "54"
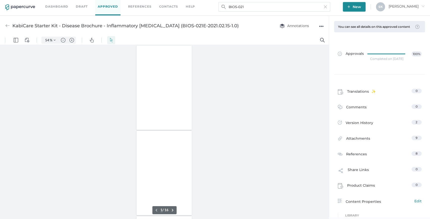
type input "2"
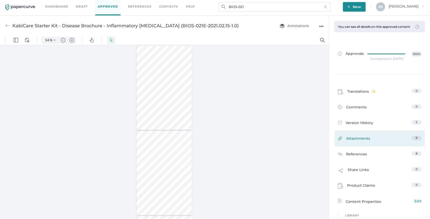
click at [374, 144] on link "Attachments 9" at bounding box center [380, 140] width 84 height 8
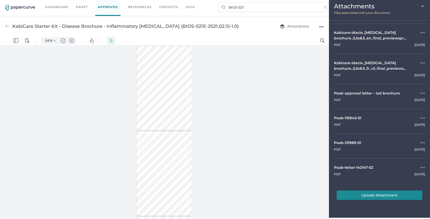
scroll to position [2, 0]
click at [377, 195] on button "Upload Attachment" at bounding box center [380, 195] width 86 height 10
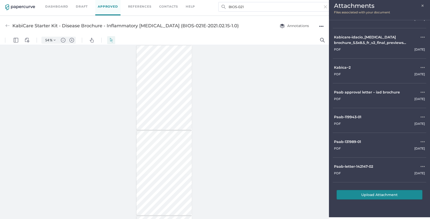
click at [368, 198] on button "Upload Attachment" at bounding box center [380, 195] width 86 height 10
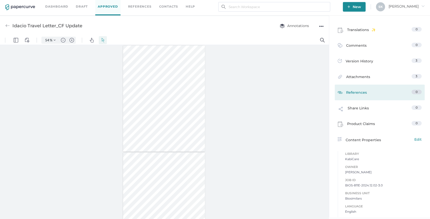
scroll to position [20, 0]
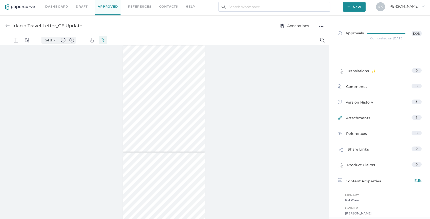
click at [386, 123] on link "Attachments 3" at bounding box center [380, 119] width 84 height 8
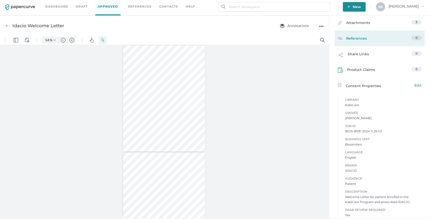
scroll to position [90, 0]
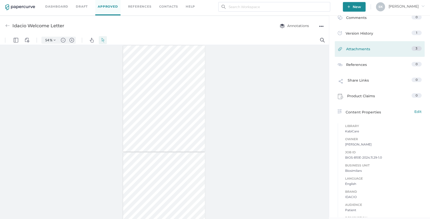
click at [397, 50] on link "Attachments 3" at bounding box center [380, 50] width 84 height 8
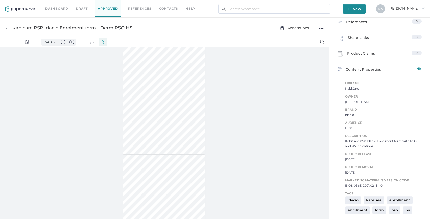
scroll to position [138, 0]
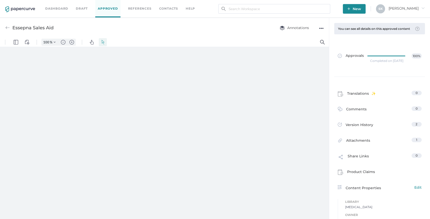
type input "54"
